Goal: Check status

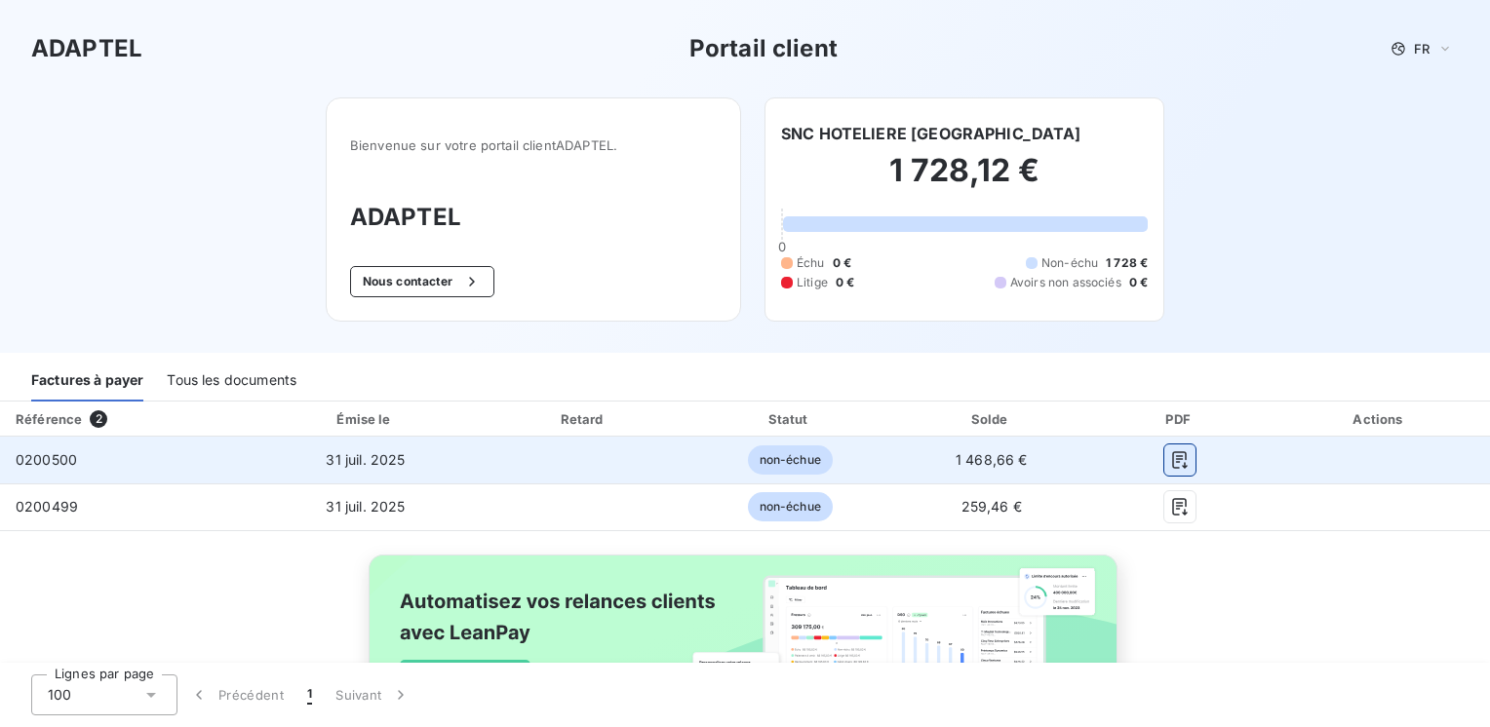
click at [1173, 456] on icon "button" at bounding box center [1179, 460] width 15 height 18
